Goal: Transaction & Acquisition: Purchase product/service

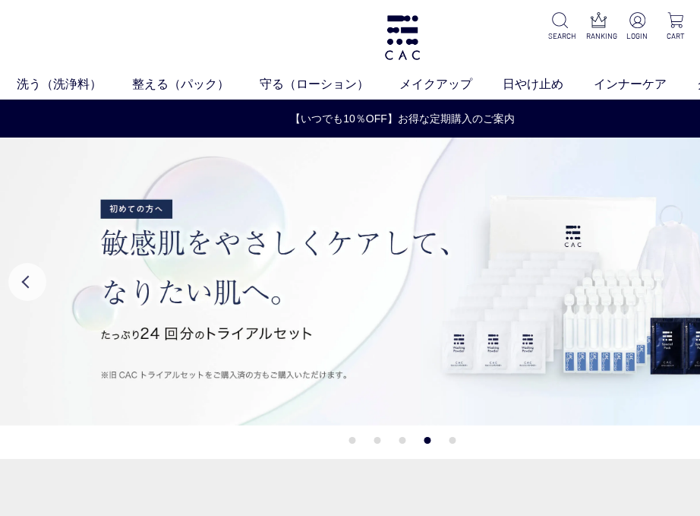
click at [382, 44] on div "洗う（洗浄料） 液体洗浄料 パウダー洗浄料 泡洗顔料 グッズ 整える（パック） フェイスパック ヘアパック 守る（ローション） 保湿化粧水 柔軟化粧水 美容液…" at bounding box center [402, 50] width 805 height 100
click at [419, 41] on img at bounding box center [402, 37] width 39 height 45
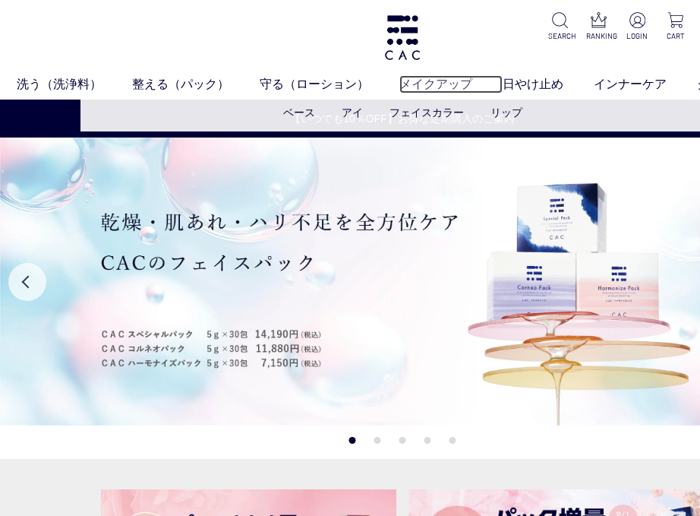
click at [405, 87] on link "メイクアップ" at bounding box center [451, 84] width 103 height 18
